Goal: Navigation & Orientation: Find specific page/section

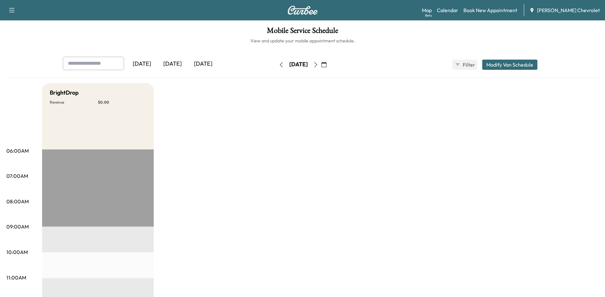
click at [199, 64] on div "[DATE]" at bounding box center [203, 64] width 31 height 15
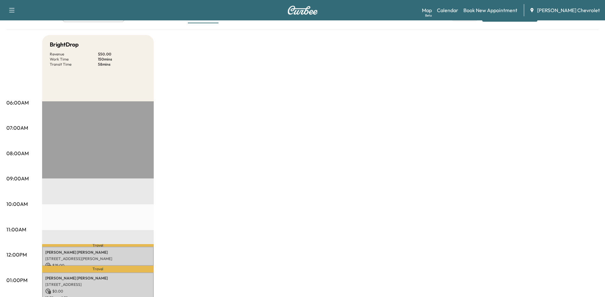
scroll to position [16, 0]
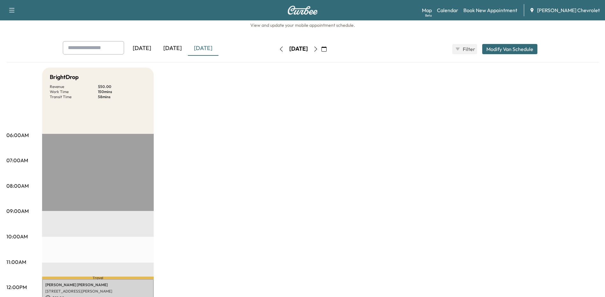
click at [318, 49] on icon "button" at bounding box center [315, 49] width 5 height 5
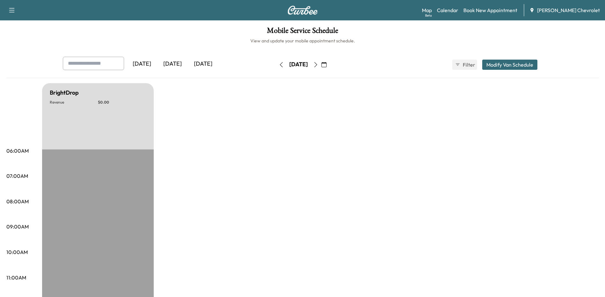
click at [318, 65] on icon "button" at bounding box center [315, 64] width 5 height 5
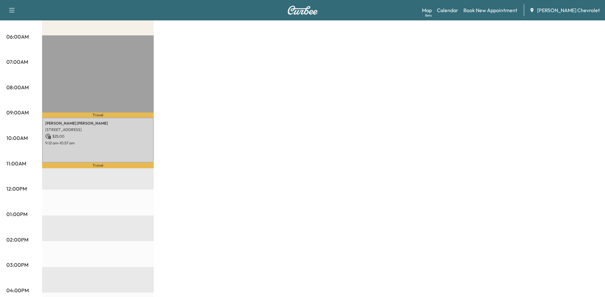
scroll to position [116, 0]
